Goal: Task Accomplishment & Management: Manage account settings

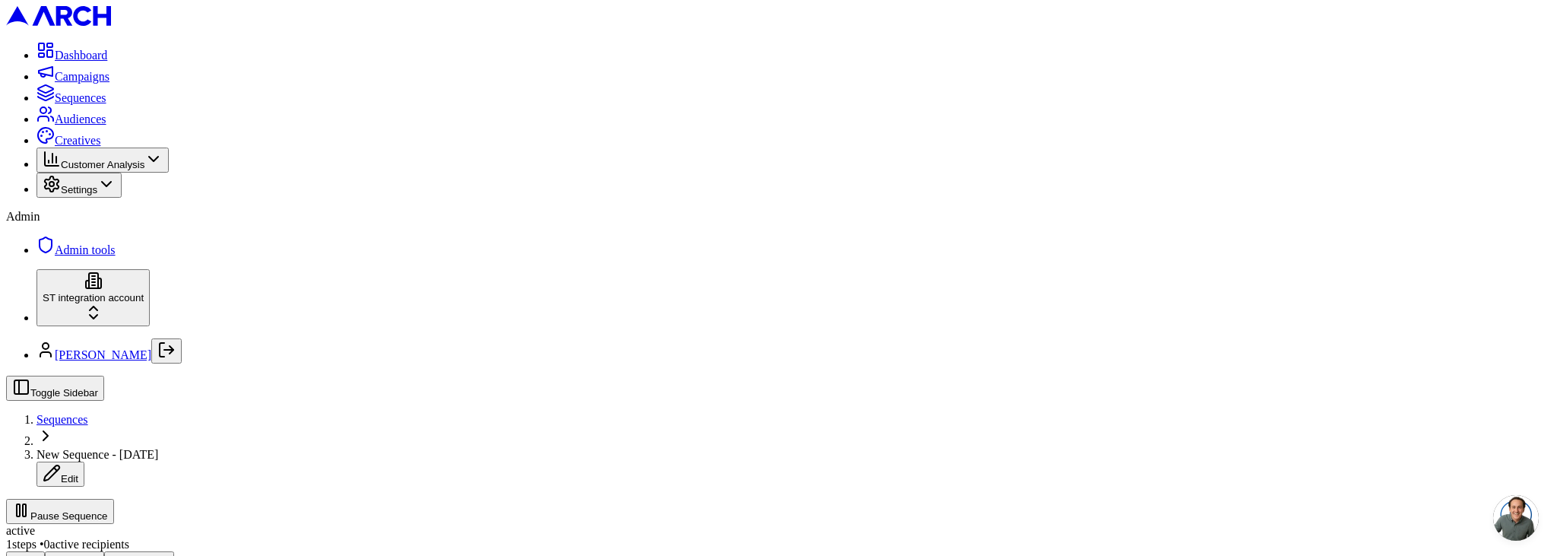
scroll to position [437, 0]
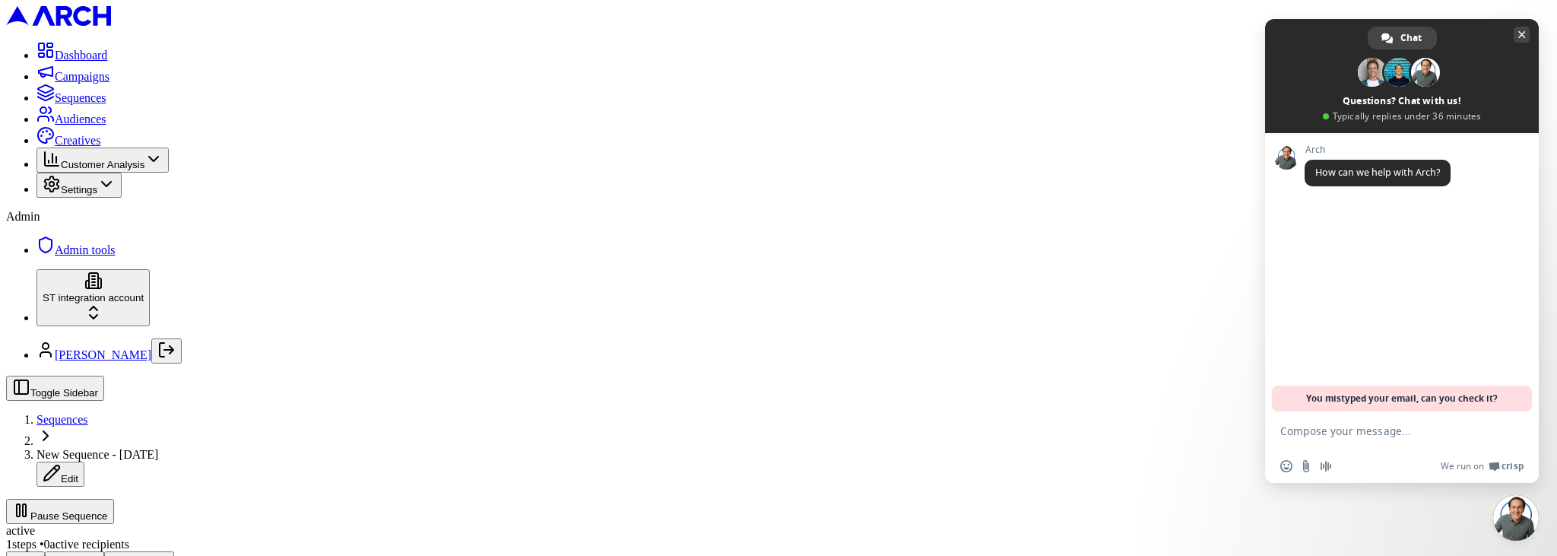
click at [1525, 36] on span "Close chat" at bounding box center [1522, 35] width 8 height 10
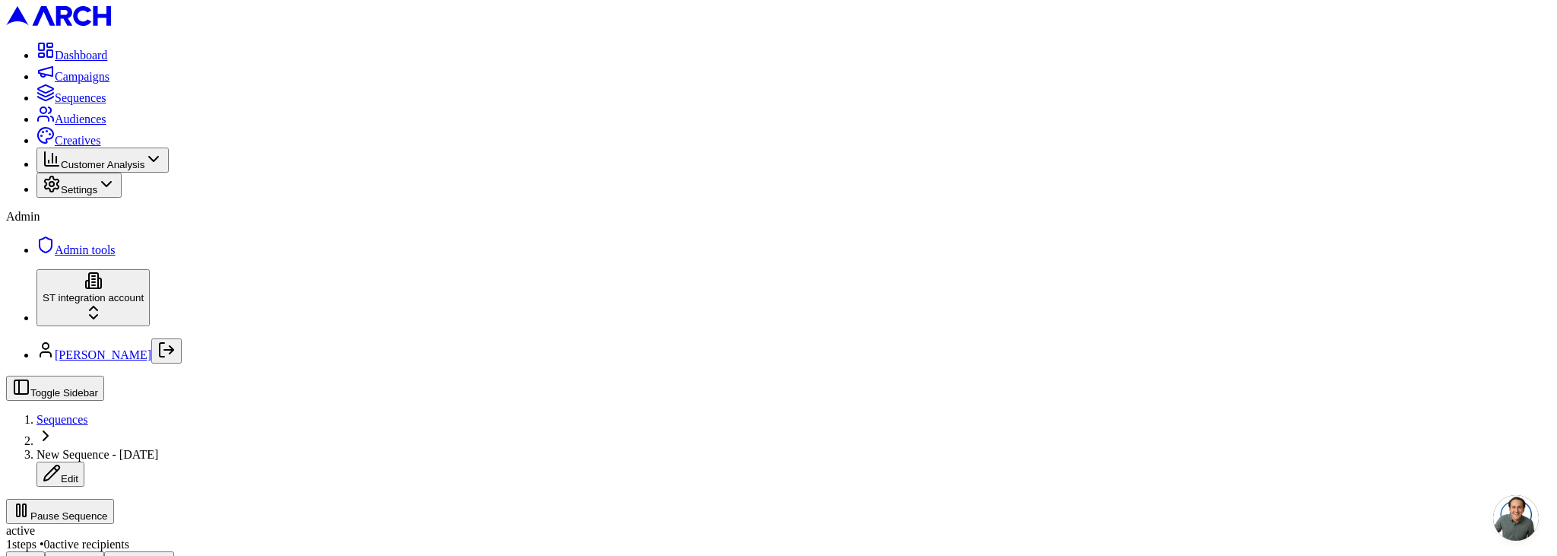
scroll to position [668, 0]
drag, startPoint x: 707, startPoint y: 426, endPoint x: 788, endPoint y: 460, distance: 88.2
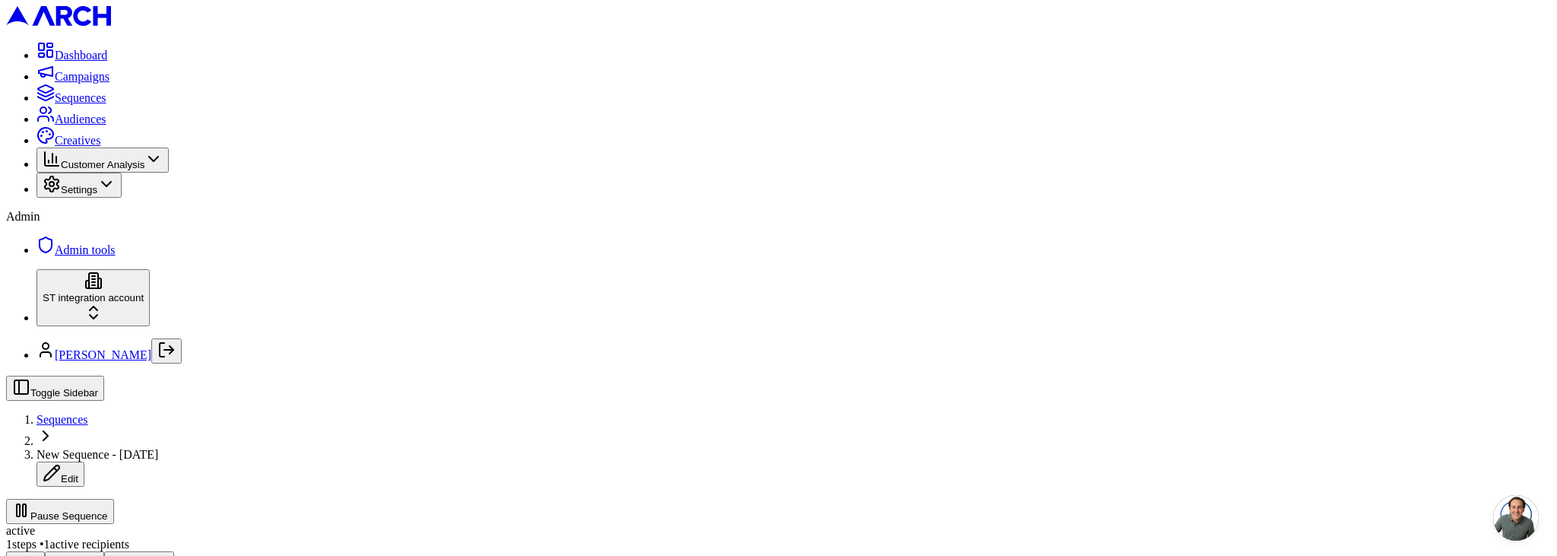
scroll to position [81, 0]
click at [76, 147] on span "Creatives" at bounding box center [78, 140] width 46 height 13
click at [71, 256] on span "Admin tools" at bounding box center [85, 249] width 61 height 13
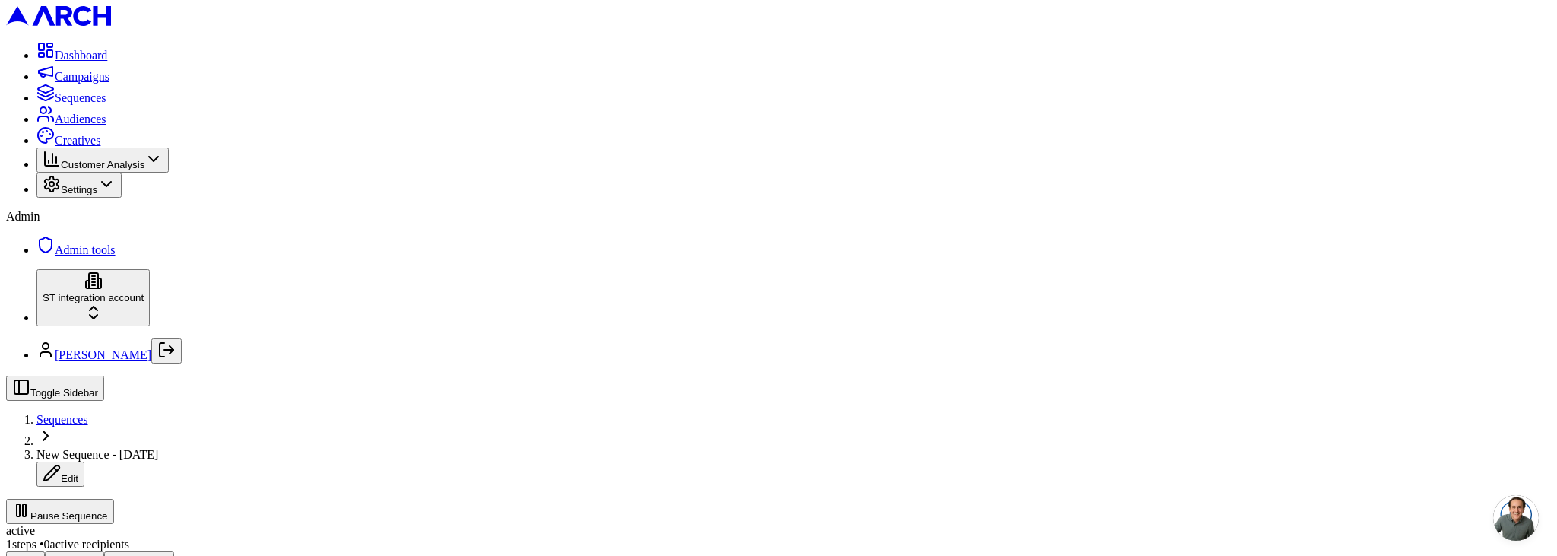
click at [45, 551] on button "Editor" at bounding box center [25, 559] width 39 height 16
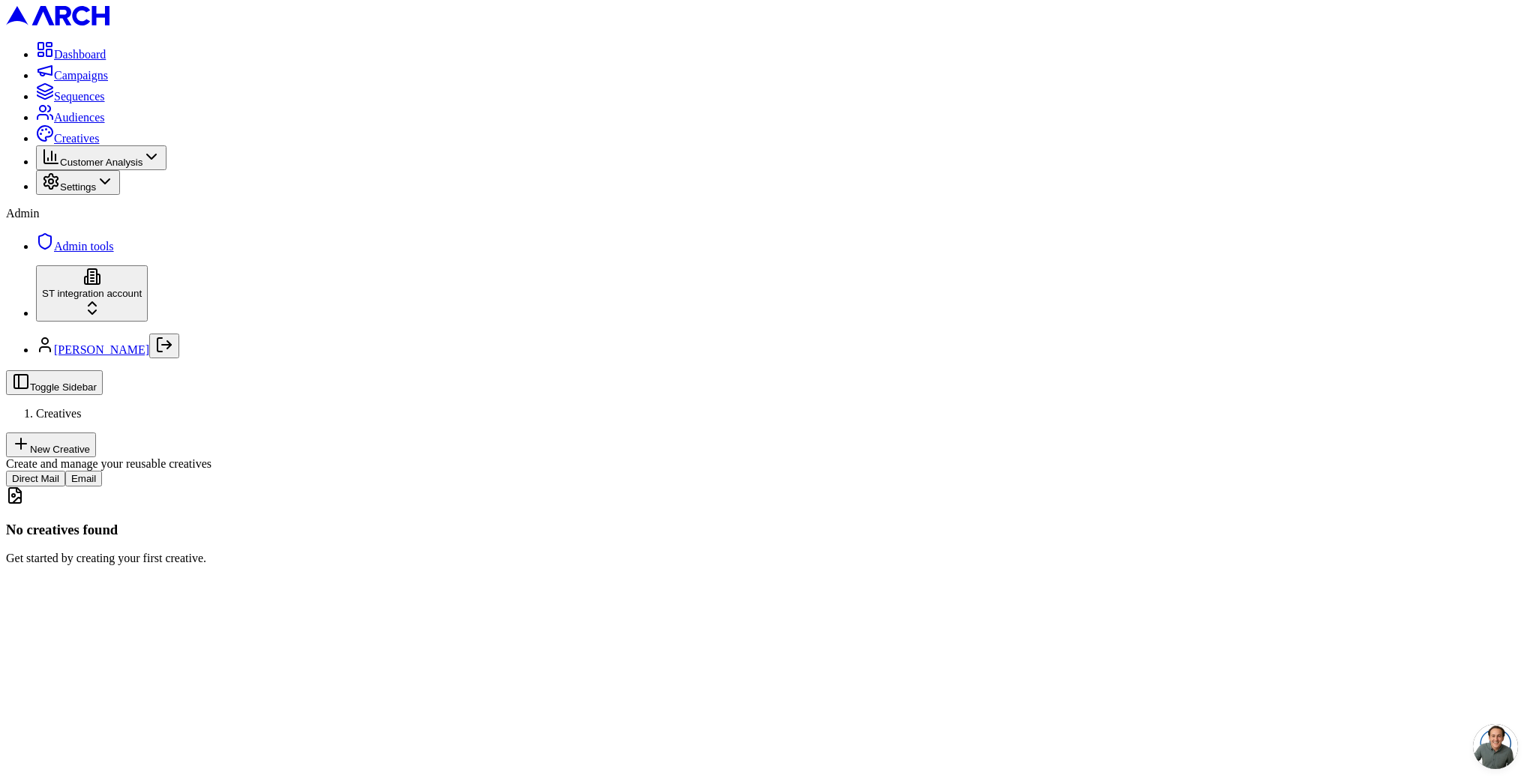
click at [102, 470] on button "Email" at bounding box center [83, 478] width 37 height 16
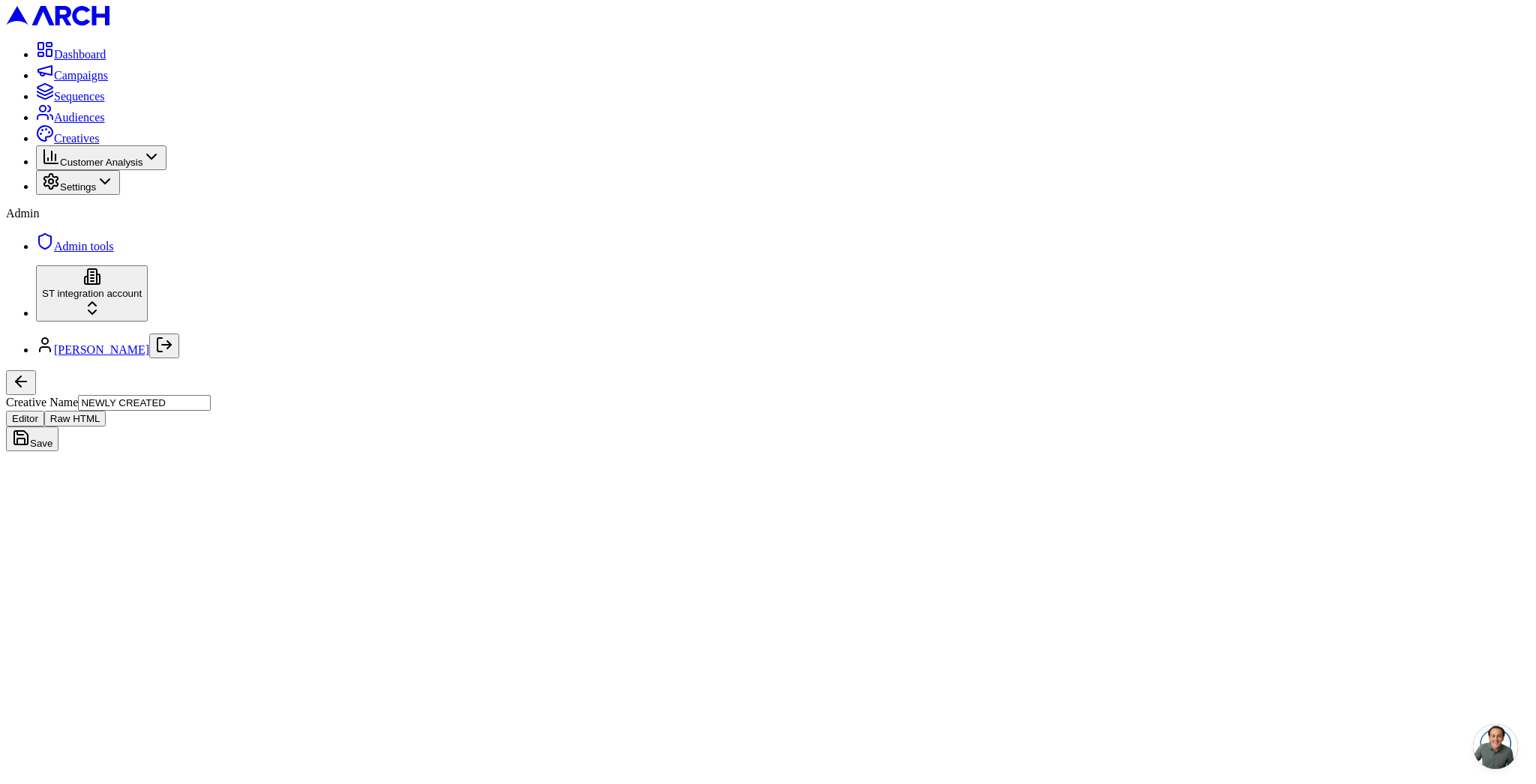
click at [58, 426] on button "Save" at bounding box center [32, 438] width 52 height 25
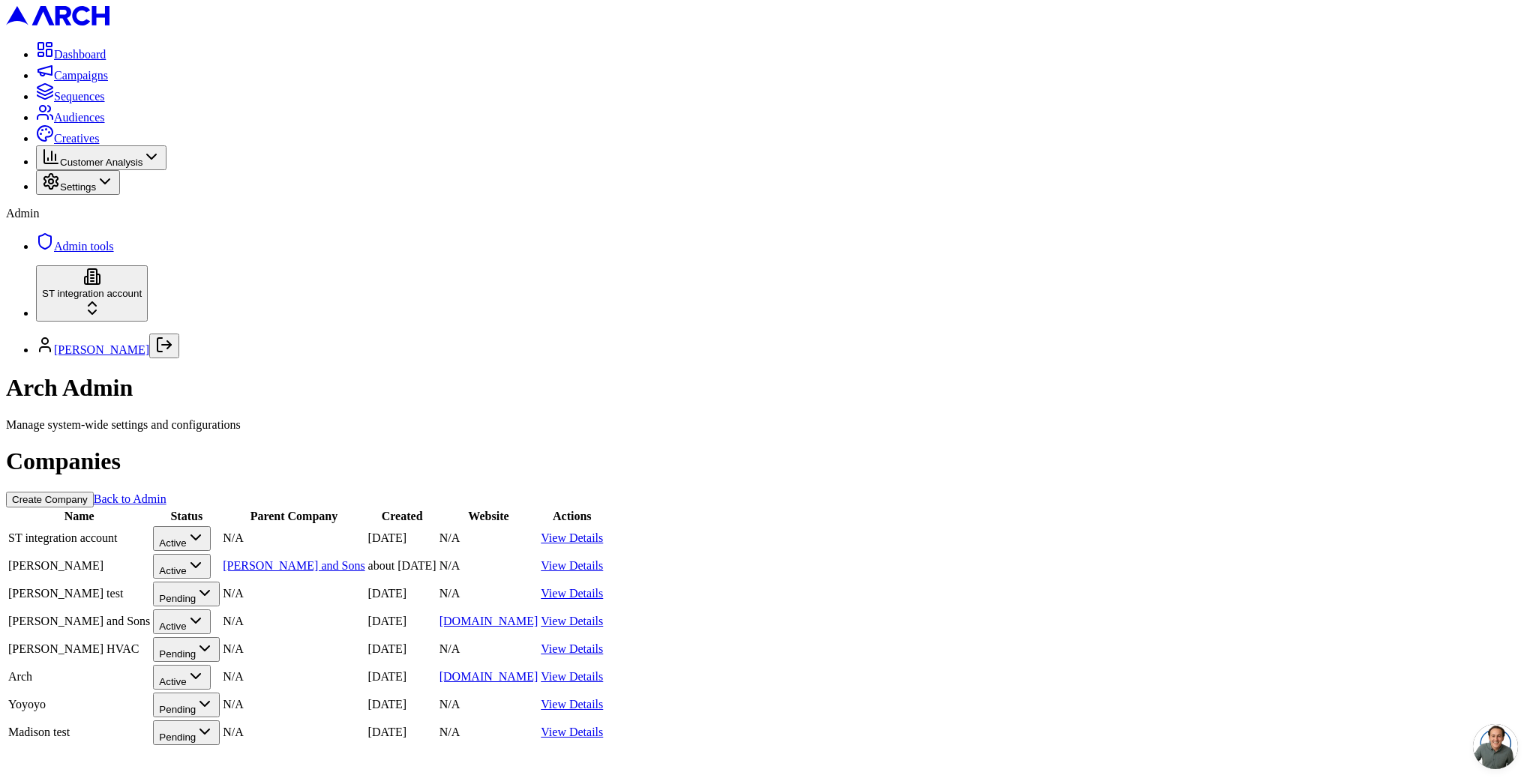
click at [603, 532] on link "View Details" at bounding box center [571, 537] width 62 height 13
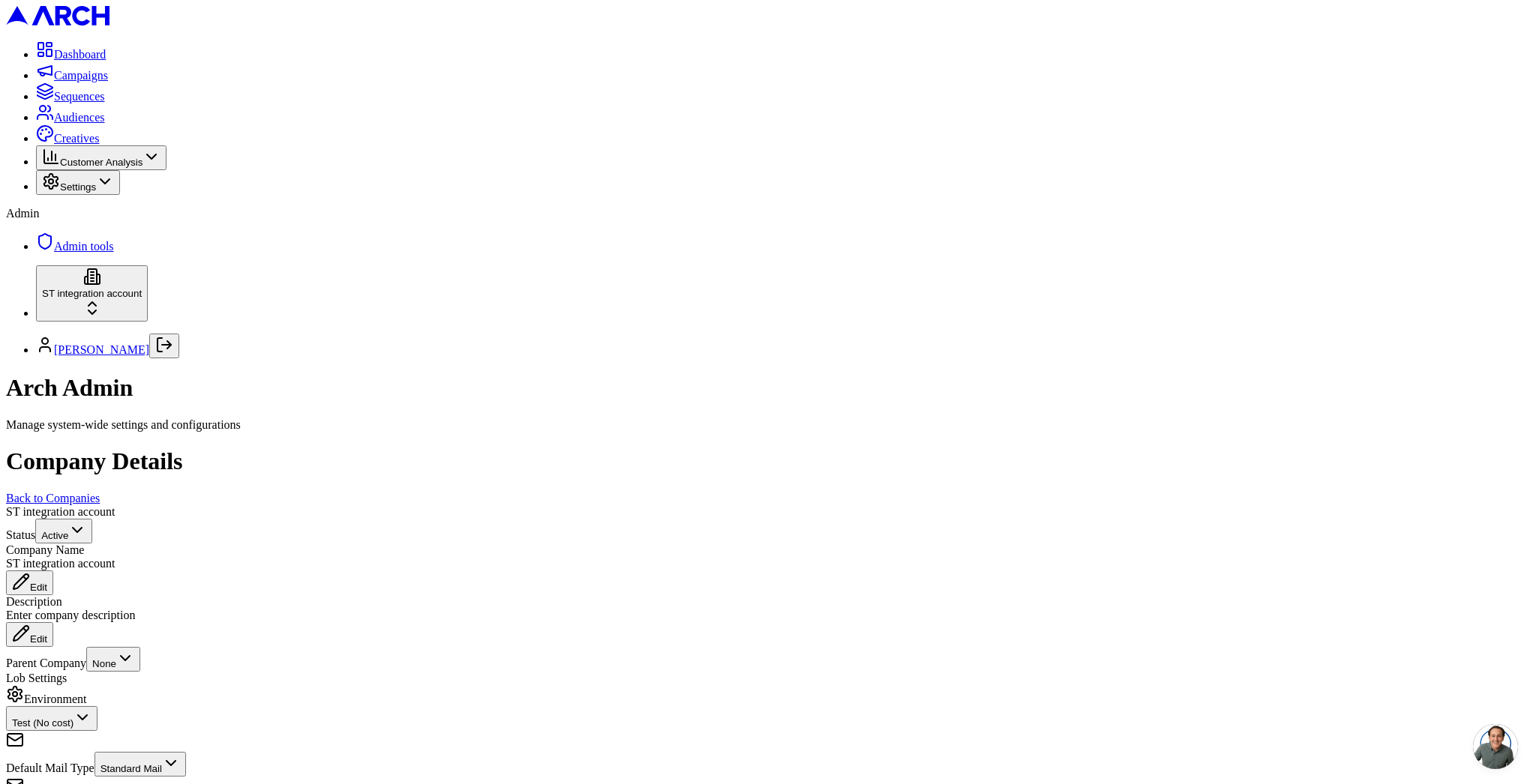
scroll to position [377, 0]
click at [36, 145] on link "Creatives" at bounding box center [67, 138] width 63 height 13
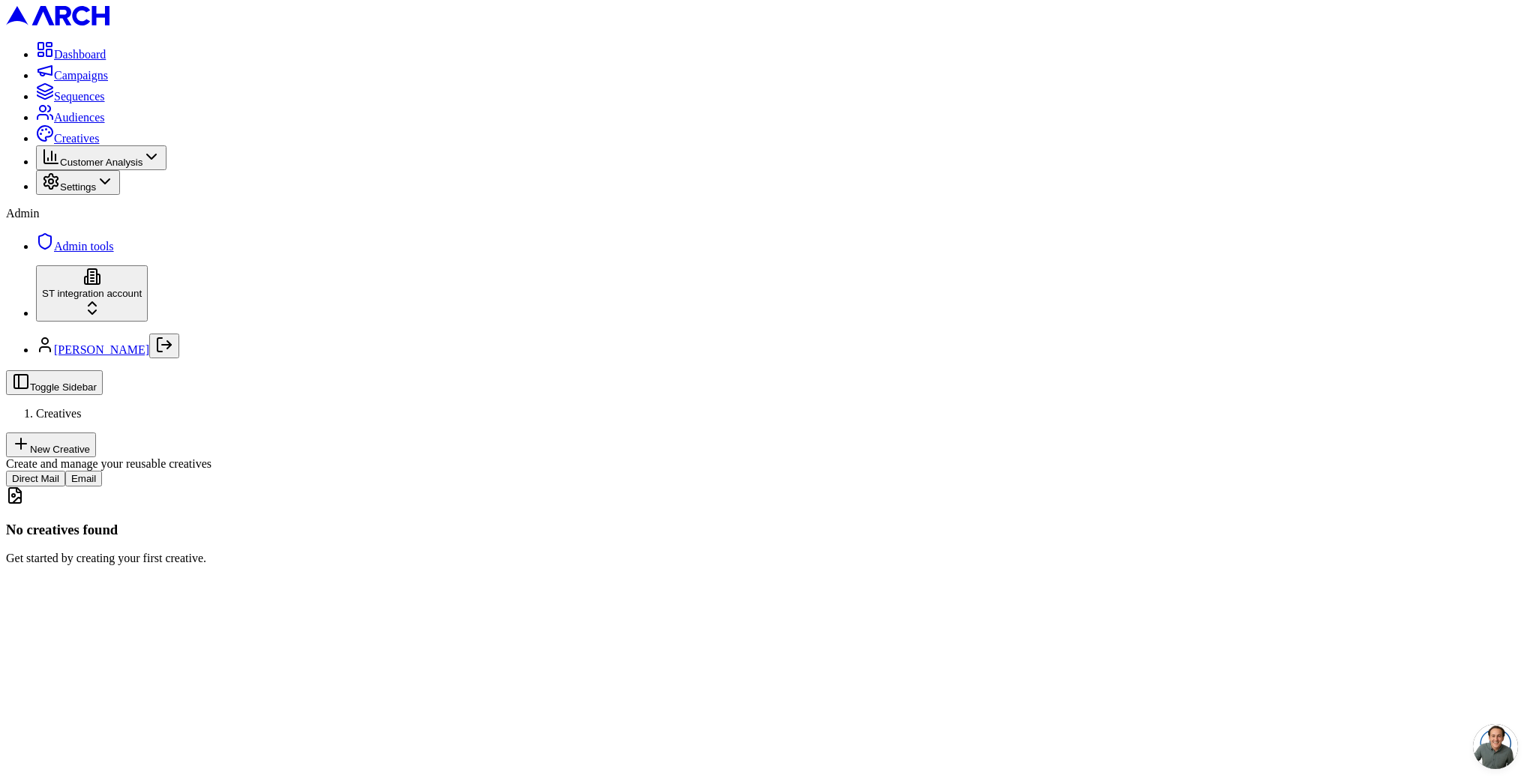
click at [313, 470] on div "Direct Mail Email" at bounding box center [768, 478] width 1523 height 16
click at [102, 470] on button "Email" at bounding box center [83, 478] width 37 height 16
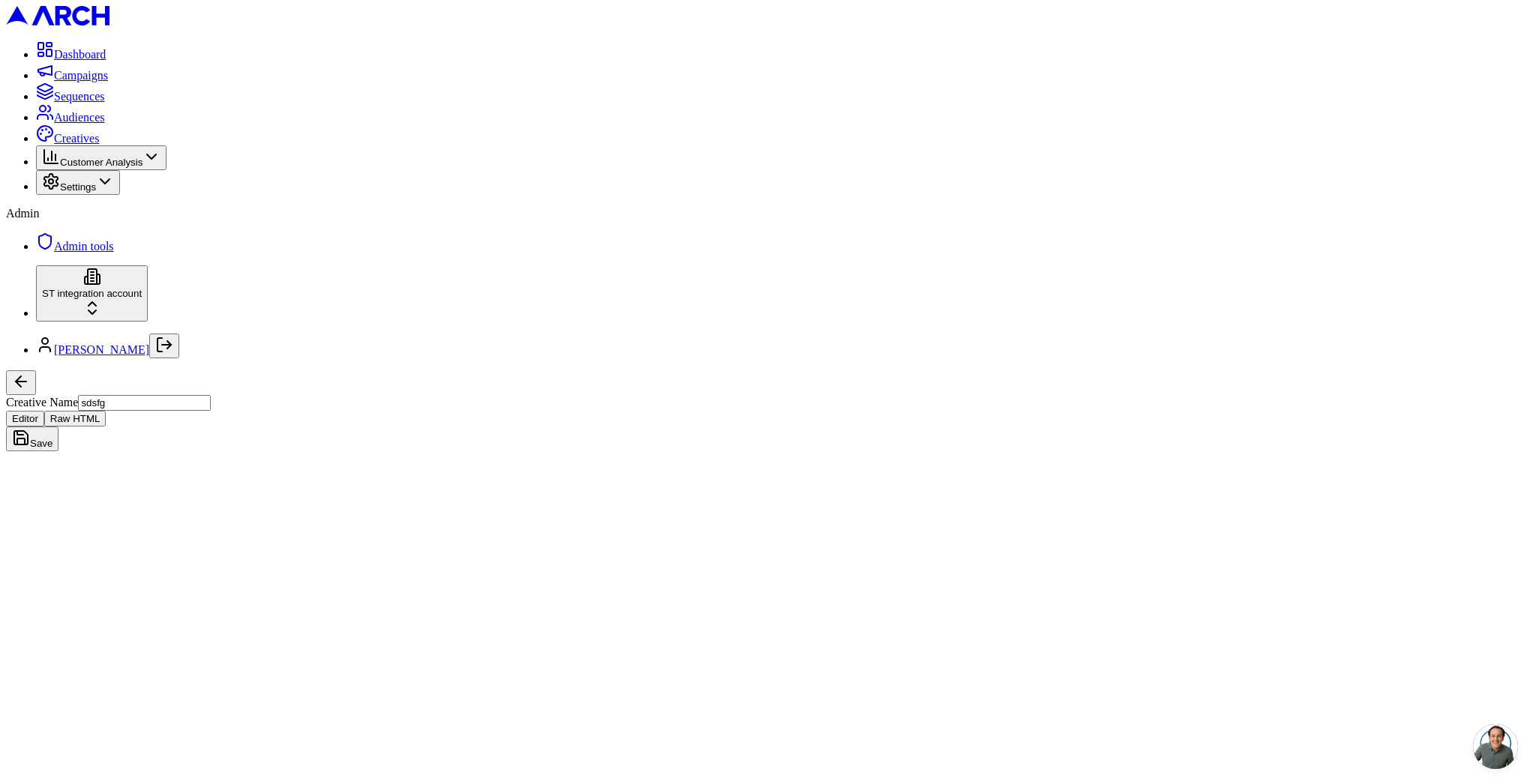
drag, startPoint x: 1473, startPoint y: 28, endPoint x: 1451, endPoint y: 32, distance: 22.4
click at [58, 426] on button "Save" at bounding box center [32, 438] width 52 height 25
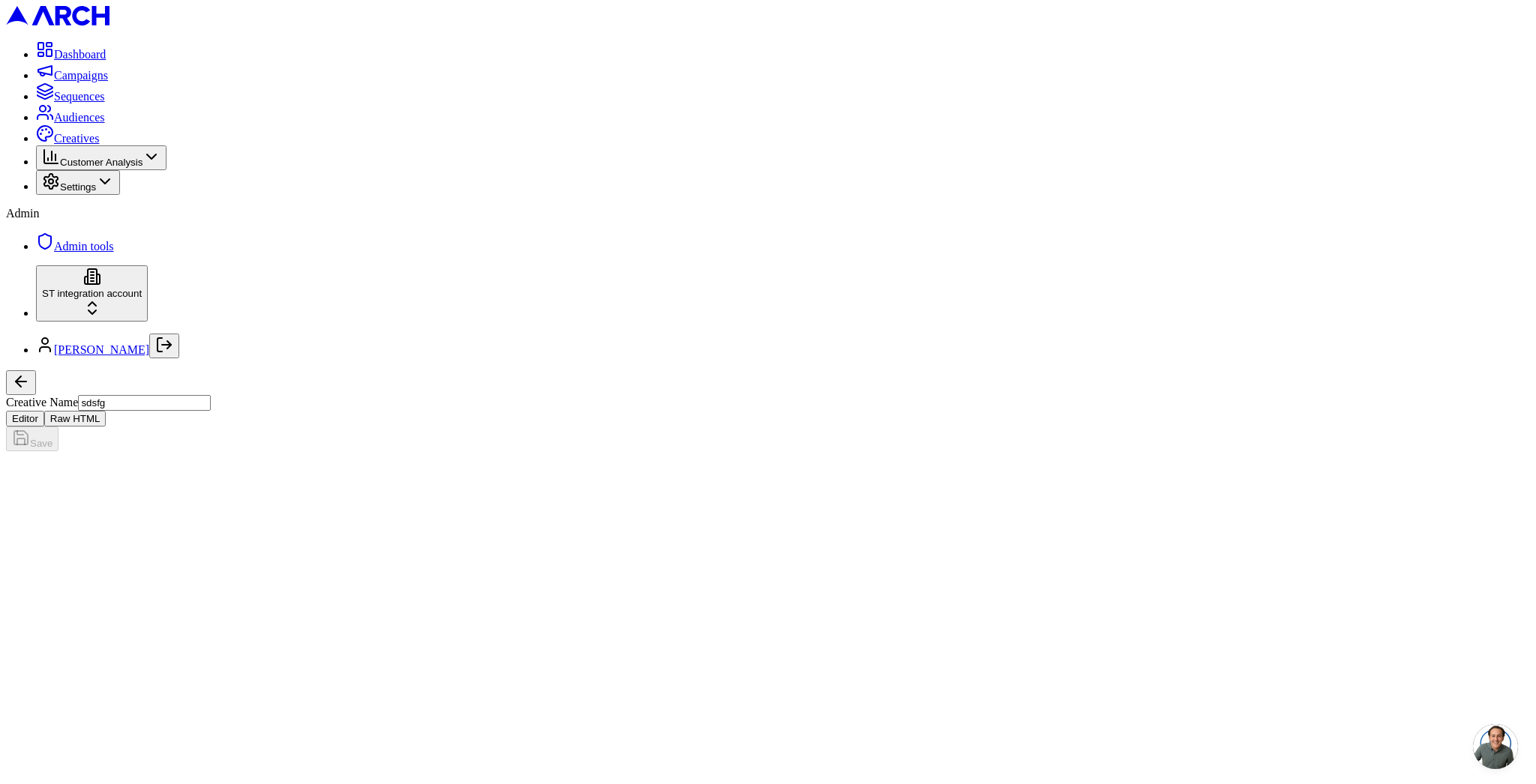
click at [107, 410] on button "Raw HTML" at bounding box center [75, 418] width 62 height 16
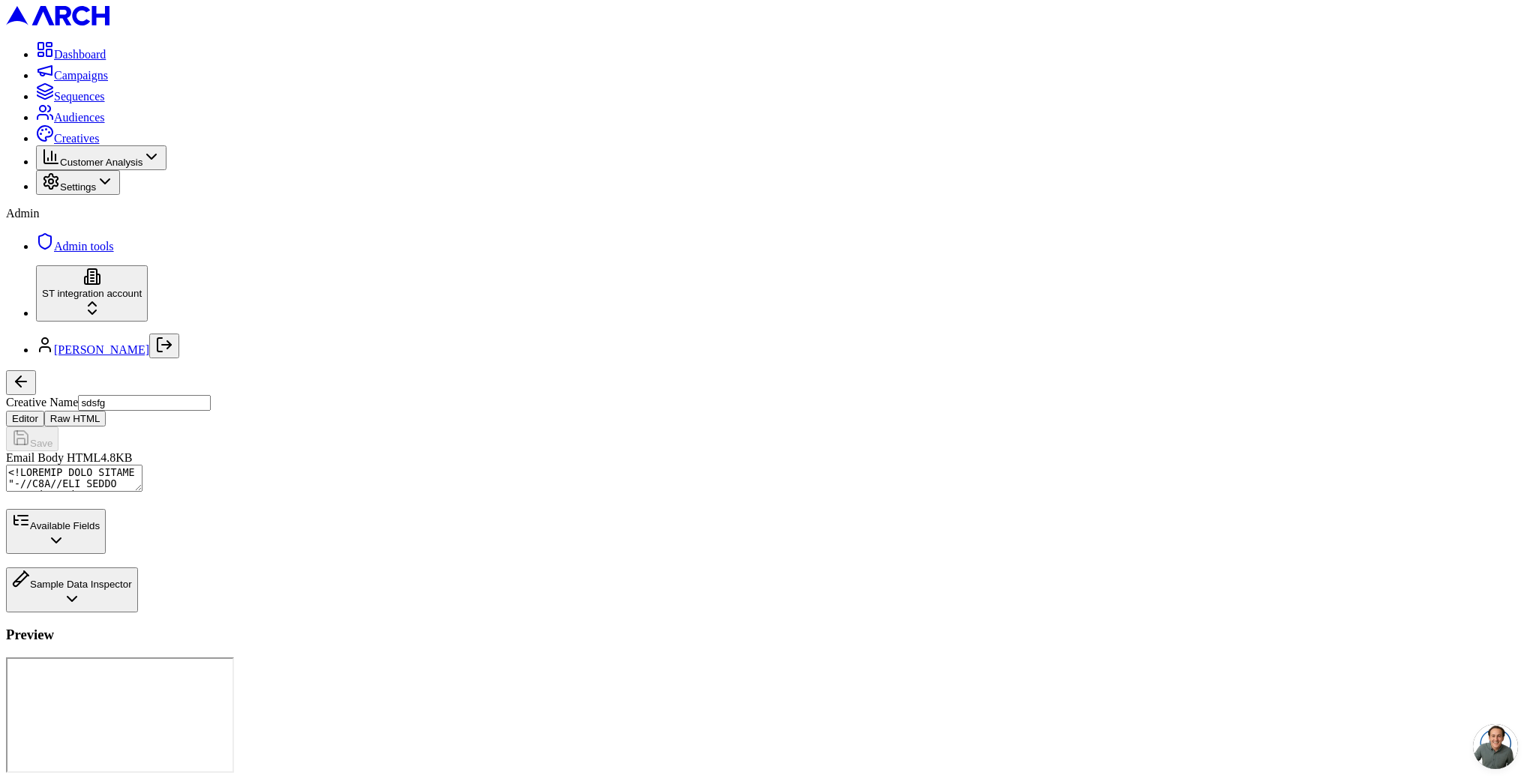
click at [142, 464] on textarea "Email Body HTML" at bounding box center [74, 477] width 136 height 27
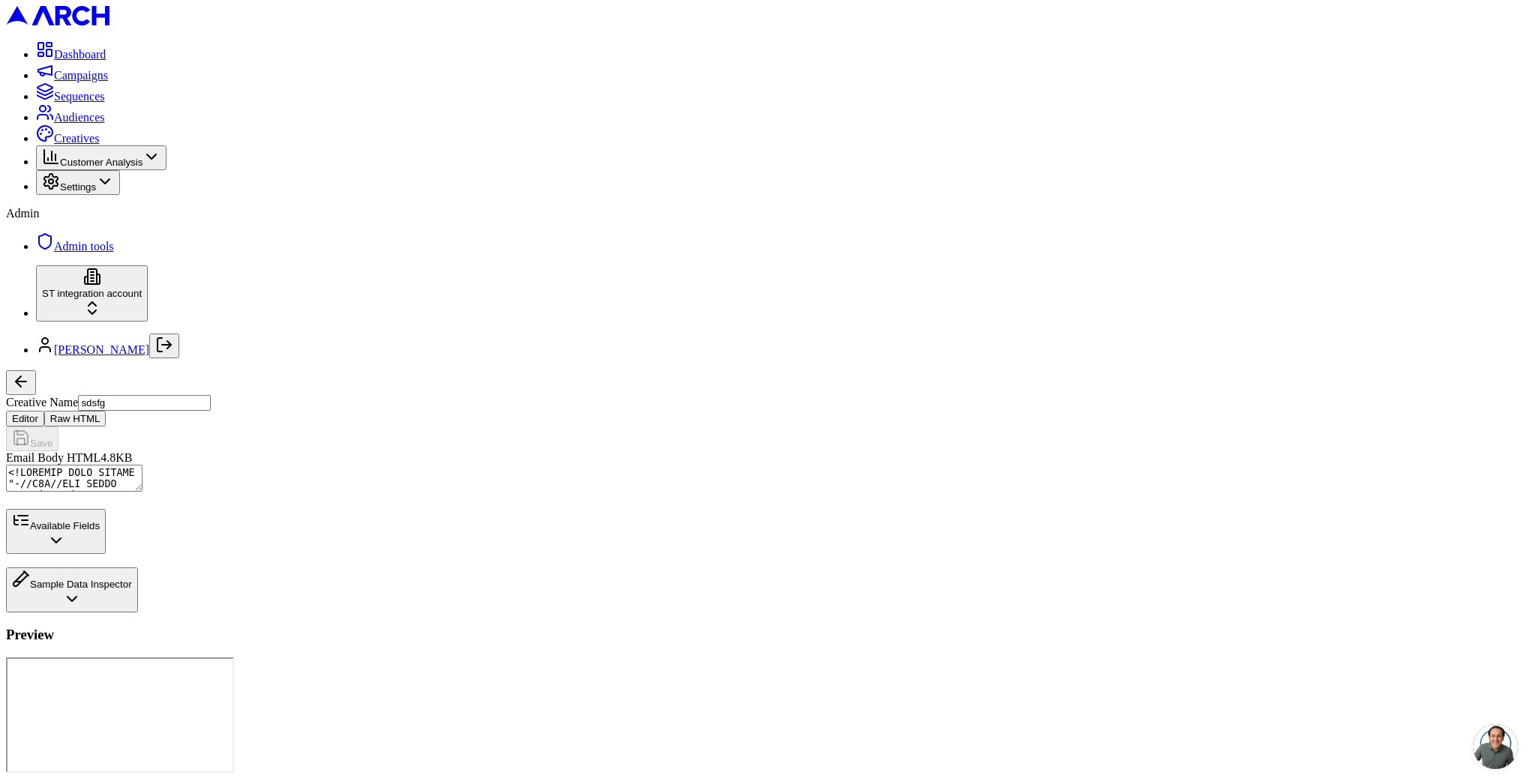
drag, startPoint x: 225, startPoint y: 251, endPoint x: 164, endPoint y: 208, distance: 74.6
click at [161, 208] on div "Dashboard Campaigns Sequences Audiences Creatives Customer Analysis Settings Ad…" at bounding box center [768, 391] width 1523 height 770
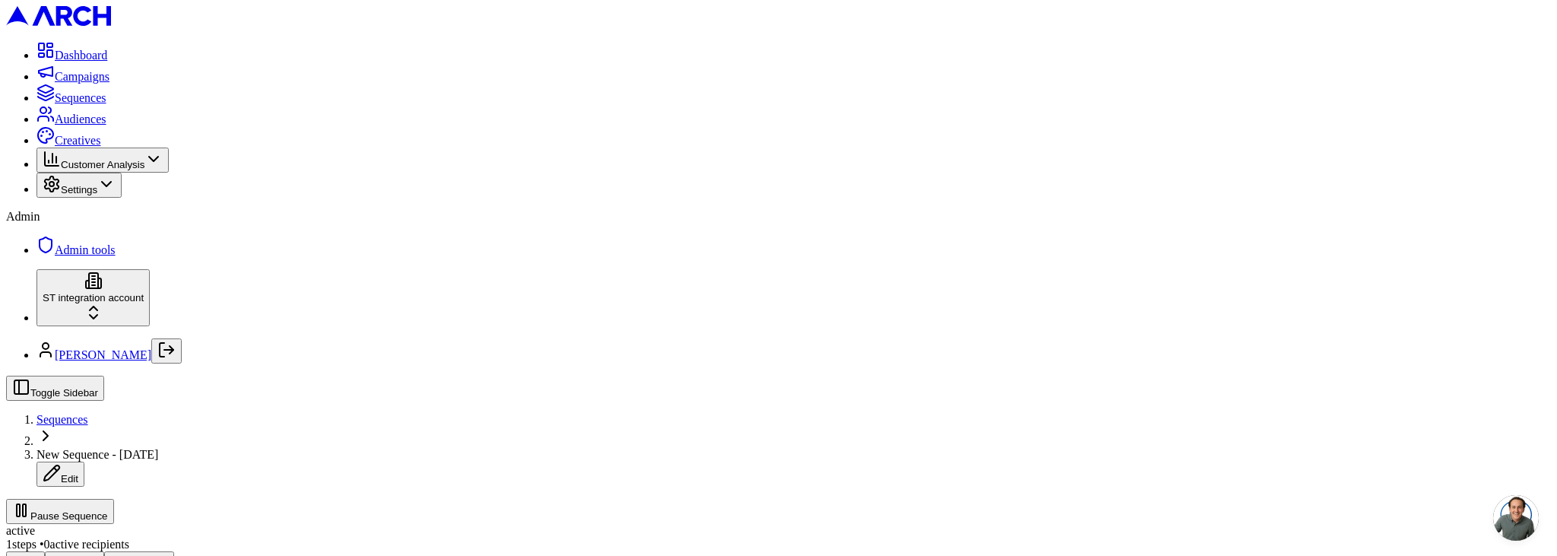
drag, startPoint x: 764, startPoint y: 241, endPoint x: 692, endPoint y: 284, distance: 84.2
drag, startPoint x: 743, startPoint y: 310, endPoint x: 720, endPoint y: 255, distance: 60.0
drag, startPoint x: 848, startPoint y: 290, endPoint x: 727, endPoint y: 372, distance: 146.3
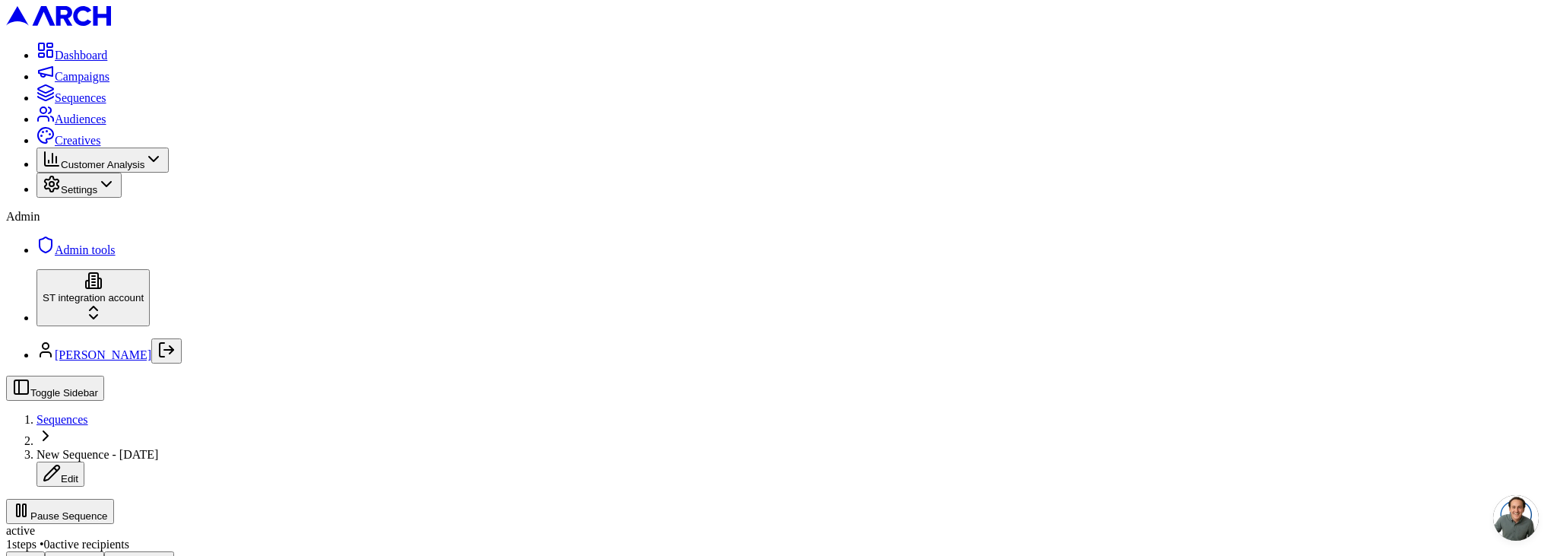
drag, startPoint x: 348, startPoint y: 207, endPoint x: 417, endPoint y: 245, distance: 78.6
